Goal: Find specific page/section: Find specific page/section

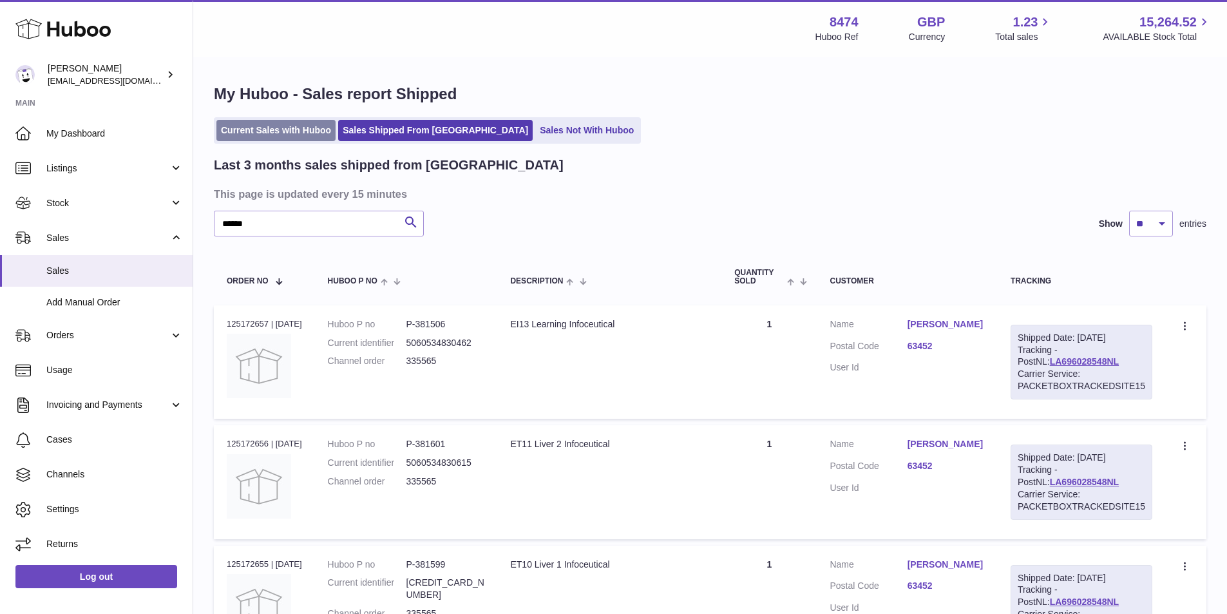
click at [250, 126] on link "Current Sales with Huboo" at bounding box center [276, 130] width 119 height 21
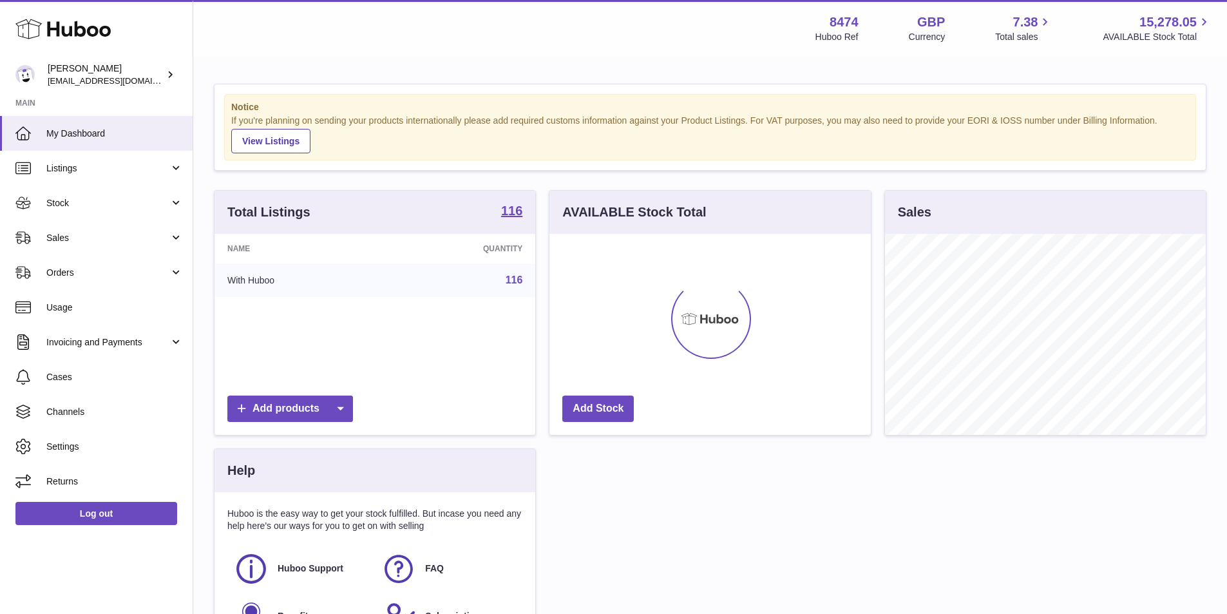
scroll to position [201, 322]
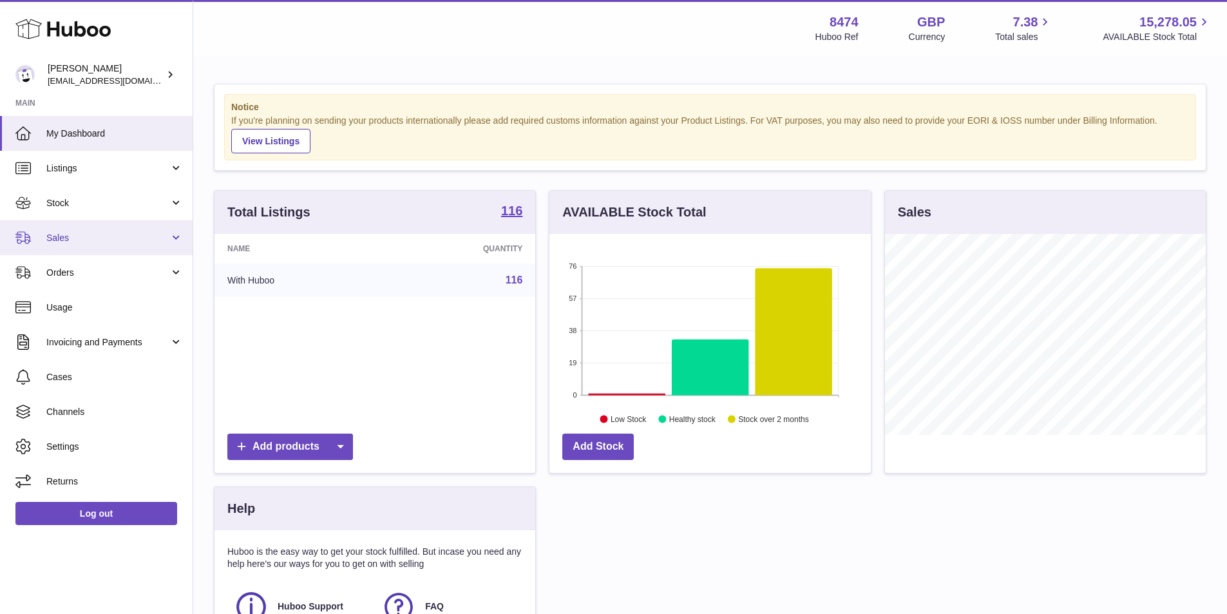
click at [79, 227] on link "Sales" at bounding box center [96, 237] width 193 height 35
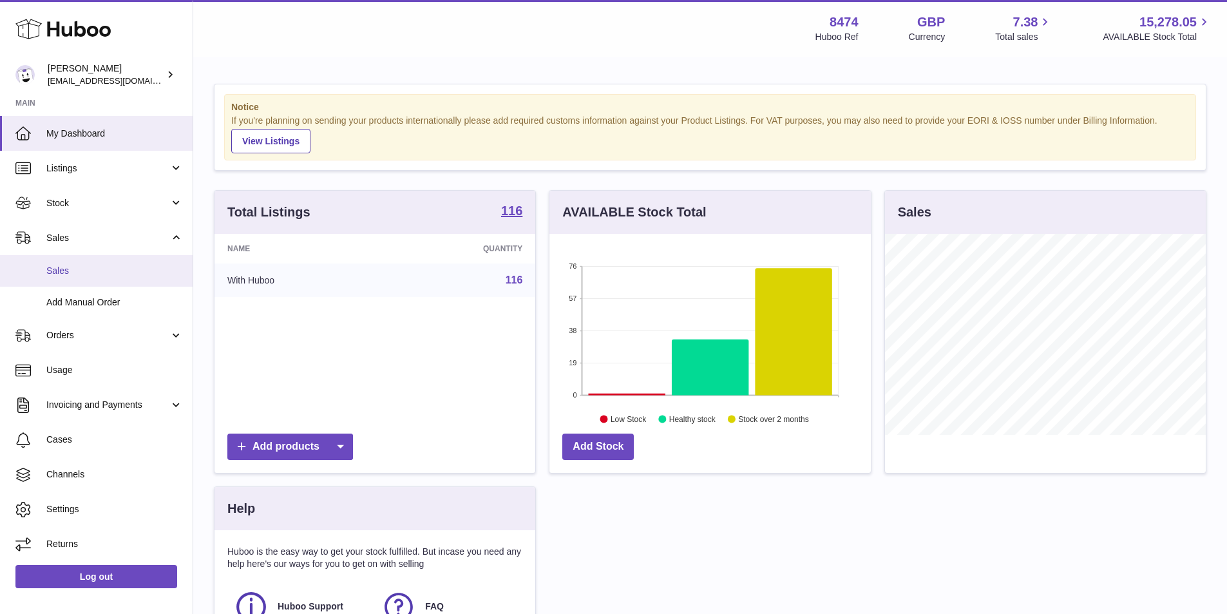
click at [77, 256] on link "Sales" at bounding box center [96, 271] width 193 height 32
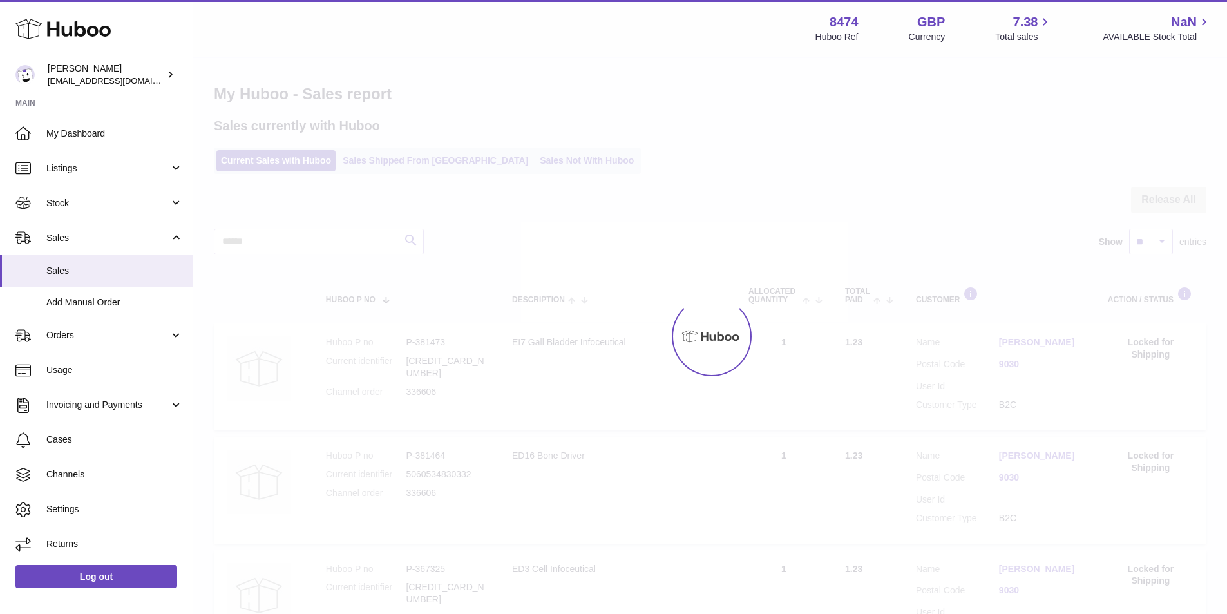
click at [78, 266] on span "Sales" at bounding box center [114, 271] width 137 height 12
